Goal: Task Accomplishment & Management: Complete application form

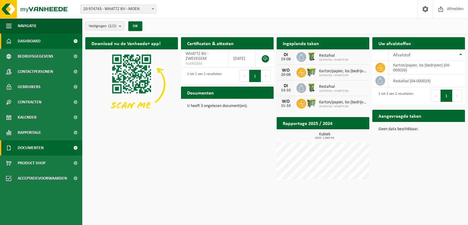
click at [27, 147] on span "Documenten" at bounding box center [31, 147] width 26 height 15
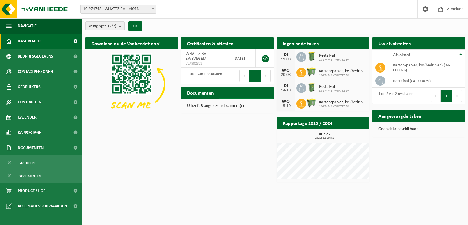
click at [246, 103] on span "Bekijk uw documenten" at bounding box center [243, 105] width 38 height 4
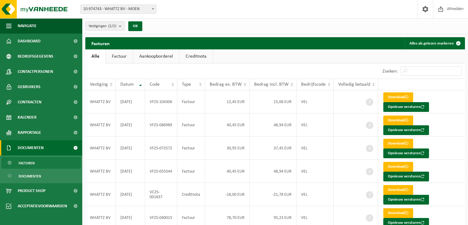
click at [398, 208] on link "Download" at bounding box center [398, 213] width 30 height 10
click at [398, 185] on link "Download" at bounding box center [398, 190] width 30 height 10
click at [394, 162] on link "Download" at bounding box center [398, 167] width 30 height 10
click at [392, 139] on link "Download" at bounding box center [398, 144] width 30 height 10
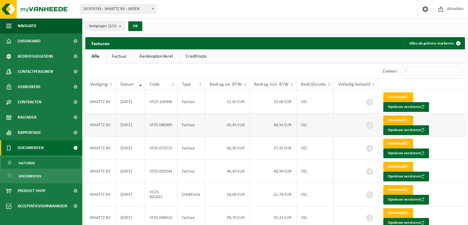
click at [391, 115] on link "Download" at bounding box center [398, 120] width 30 height 10
click at [391, 96] on link "Download" at bounding box center [398, 97] width 30 height 10
click at [367, 214] on span at bounding box center [369, 217] width 7 height 7
click at [370, 101] on td at bounding box center [356, 101] width 44 height 23
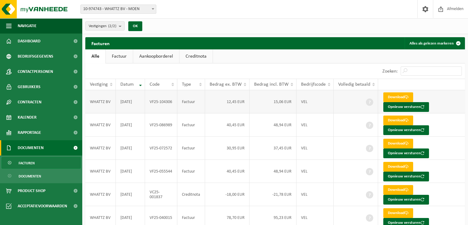
click at [370, 101] on td at bounding box center [356, 101] width 44 height 23
click at [48, 46] on link "Dashboard" at bounding box center [41, 41] width 82 height 15
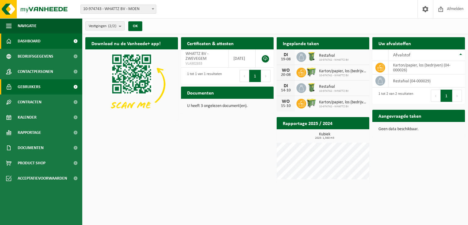
click at [43, 83] on link "Gebruikers" at bounding box center [41, 86] width 82 height 15
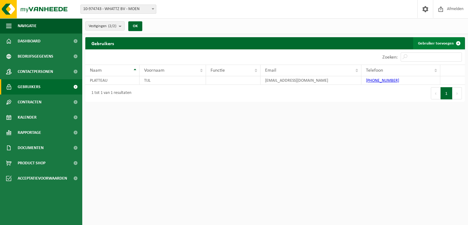
click at [457, 39] on span at bounding box center [458, 43] width 12 height 12
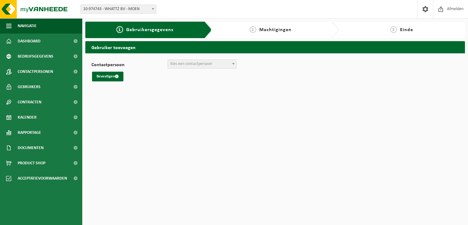
click at [188, 64] on span "Kies een contactpersoon" at bounding box center [191, 64] width 42 height 5
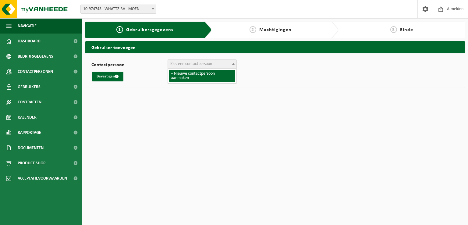
select select "0"
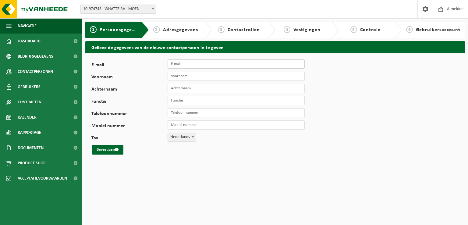
click at [195, 66] on input "E-mail" at bounding box center [236, 63] width 137 height 9
type input "n"
type input "[PERSON_NAME][EMAIL_ADDRESS][DOMAIN_NAME]"
click at [188, 81] on div "E-mail [PERSON_NAME][EMAIL_ADDRESS][DOMAIN_NAME] Voornaam Achternaam Functie Te…" at bounding box center [190, 106] width 198 height 95
click at [191, 77] on input "Voornaam" at bounding box center [236, 76] width 137 height 9
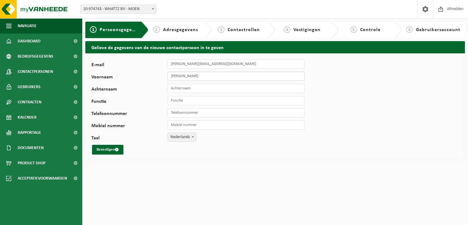
type input "[PERSON_NAME]"
click at [183, 86] on input "Achternaam" at bounding box center [236, 88] width 137 height 9
type input "Moers"
click at [182, 102] on input "Functie" at bounding box center [236, 100] width 137 height 9
